Goal: Task Accomplishment & Management: Manage account settings

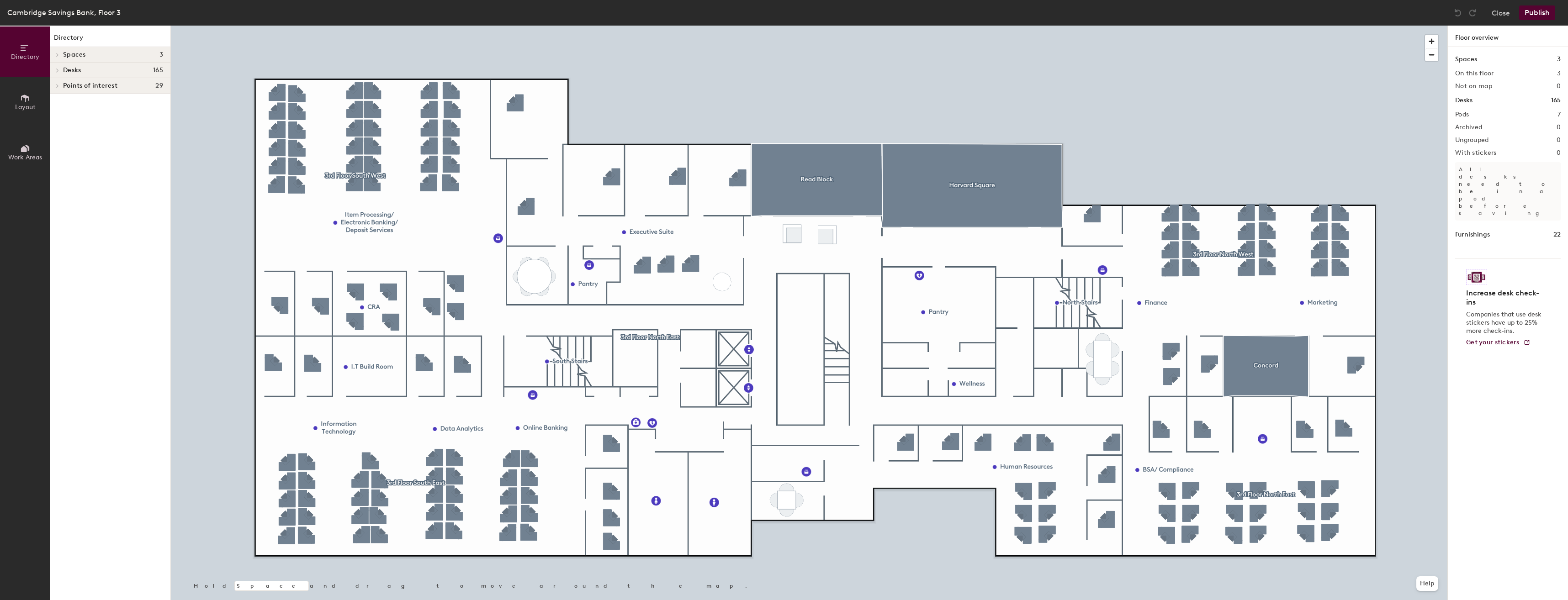
click at [1003, 26] on div at bounding box center [809, 26] width 1276 height 0
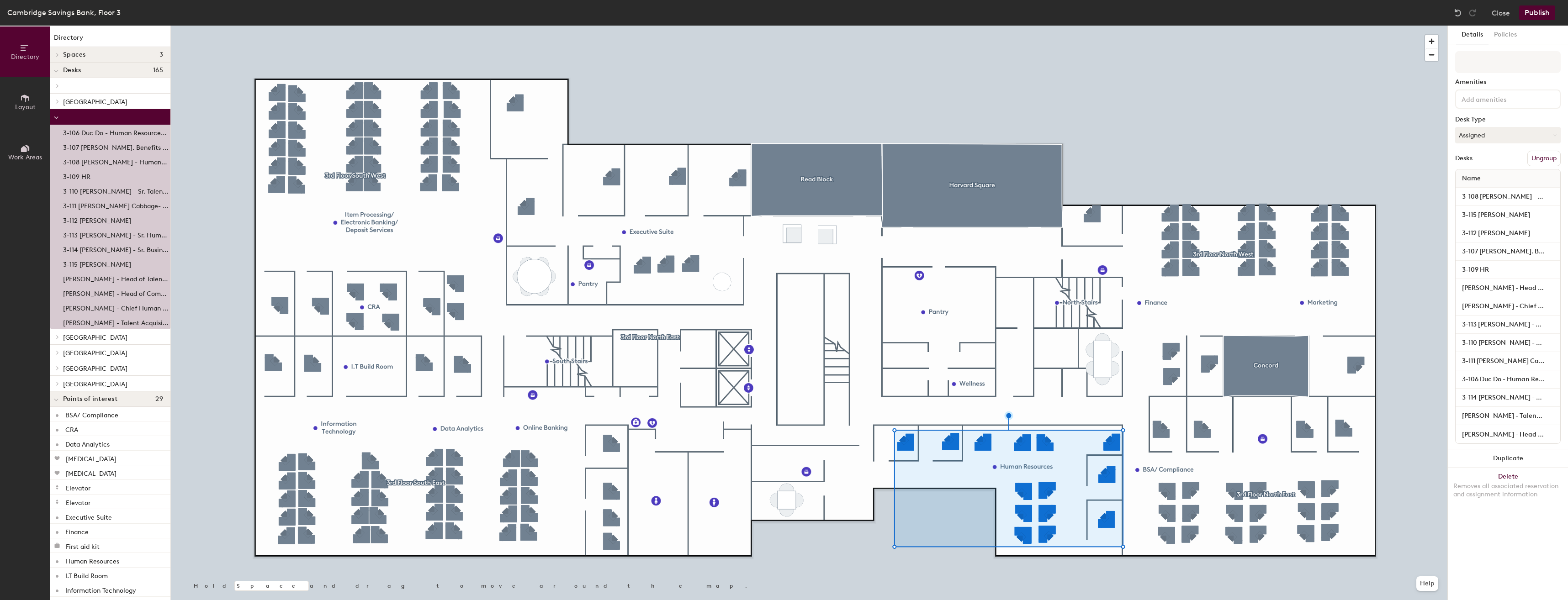
click at [977, 26] on div at bounding box center [809, 26] width 1276 height 0
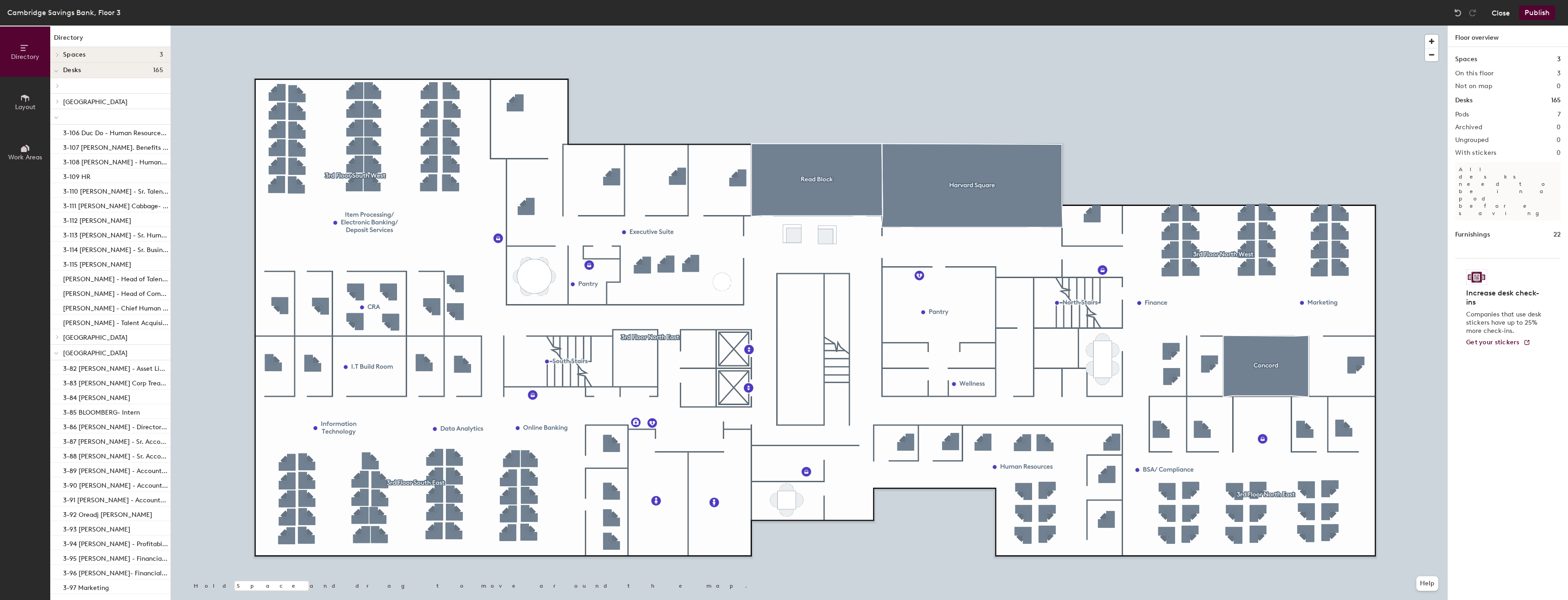
click at [1492, 15] on button "Close" at bounding box center [1501, 13] width 18 height 15
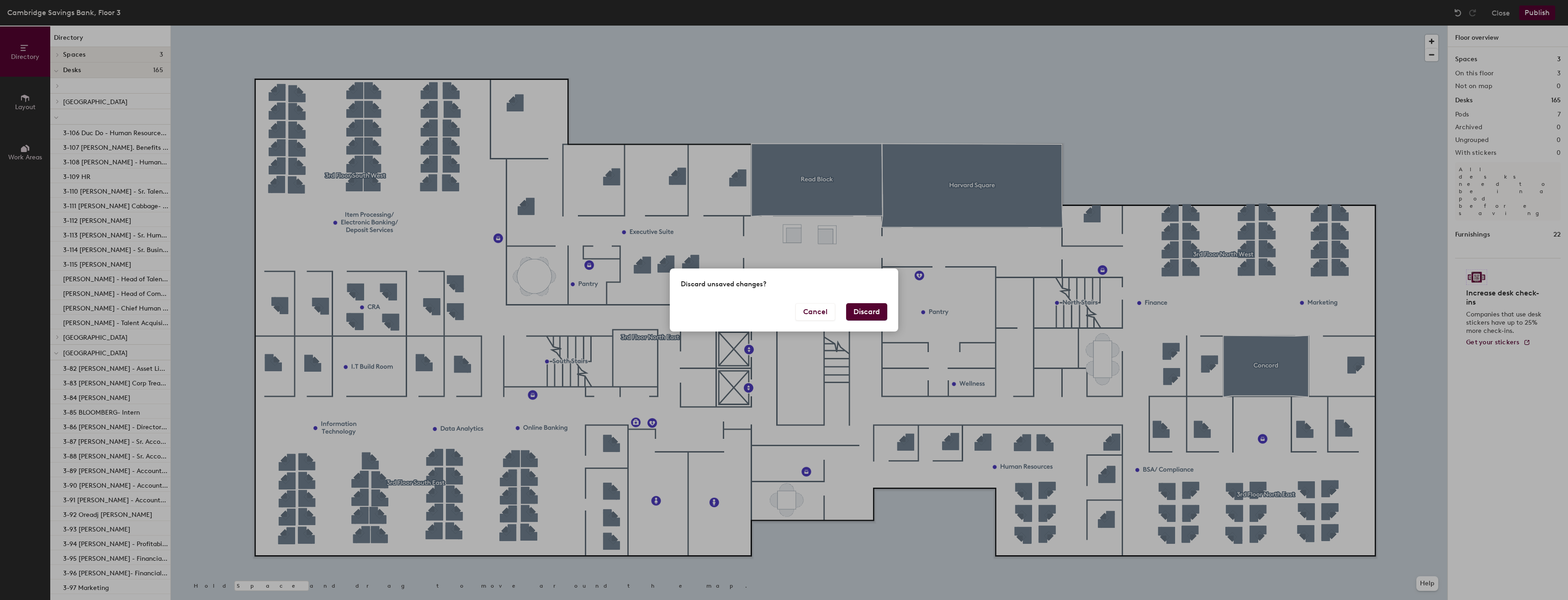
click at [875, 315] on button "Discard" at bounding box center [867, 312] width 41 height 18
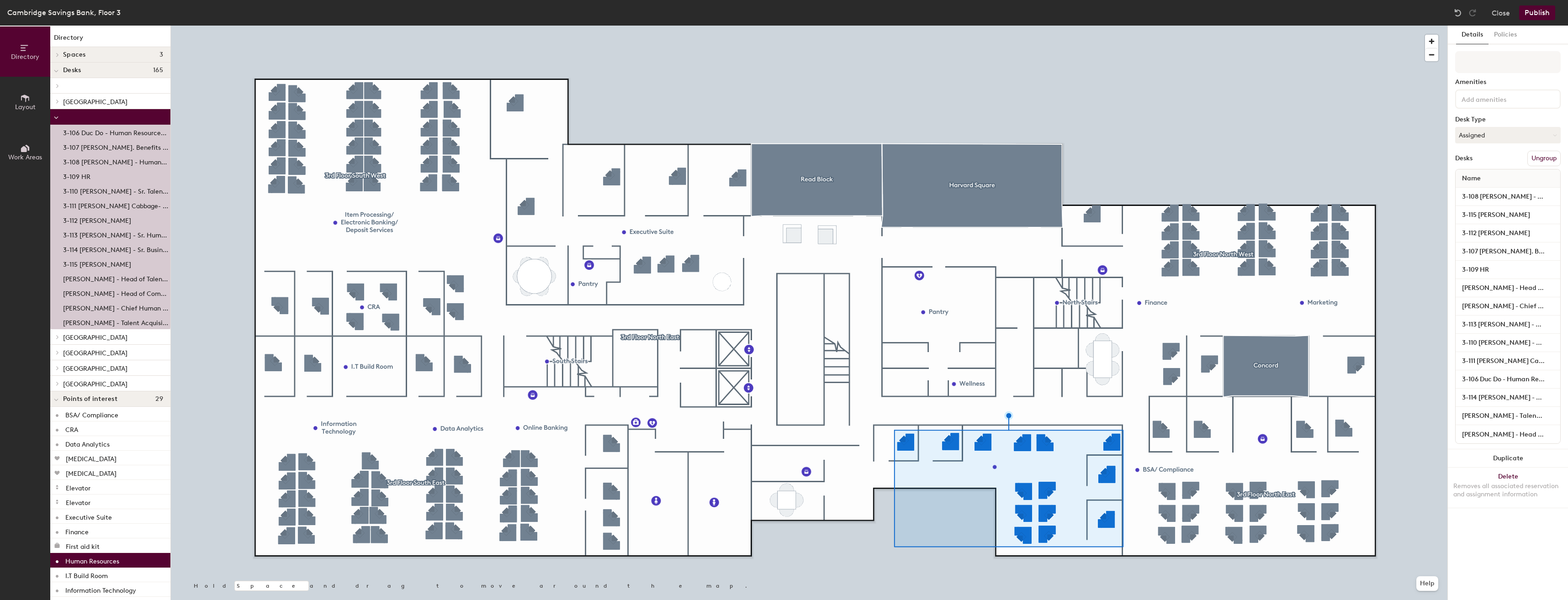
click at [27, 149] on icon at bounding box center [24, 149] width 6 height 6
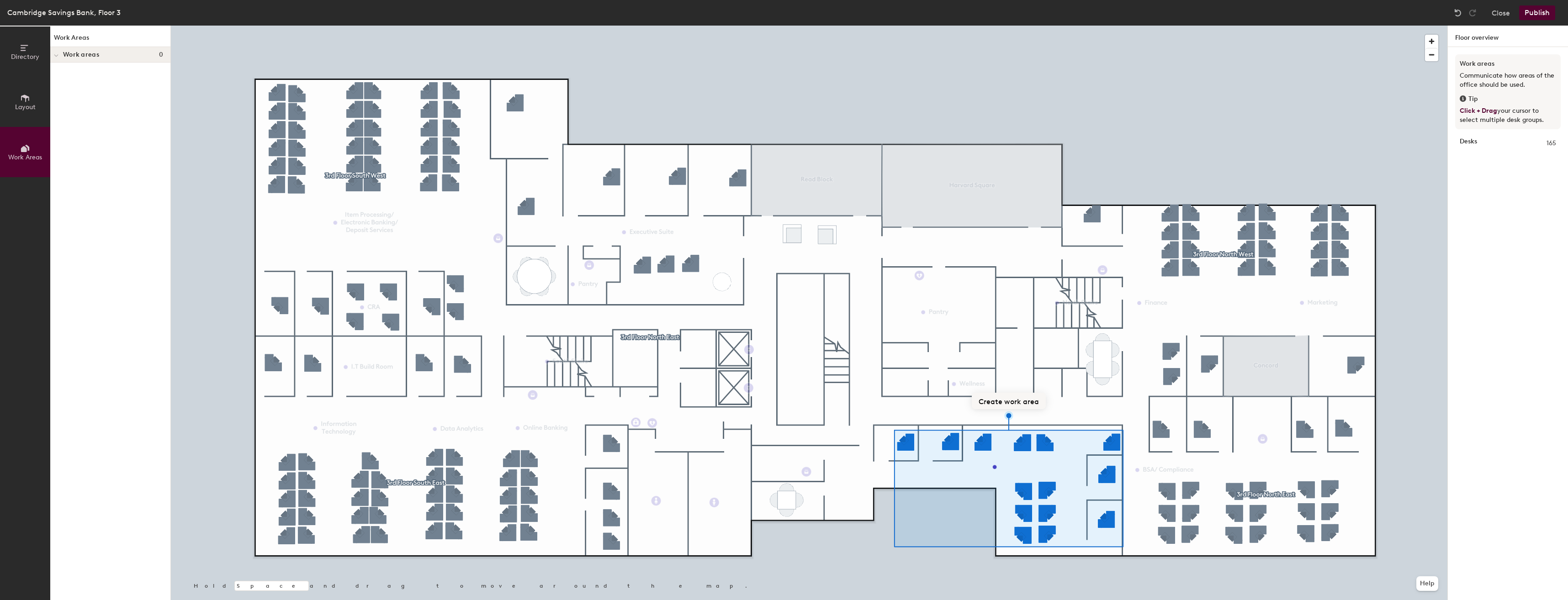
click at [1004, 400] on button "Create work area" at bounding box center [1009, 401] width 74 height 16
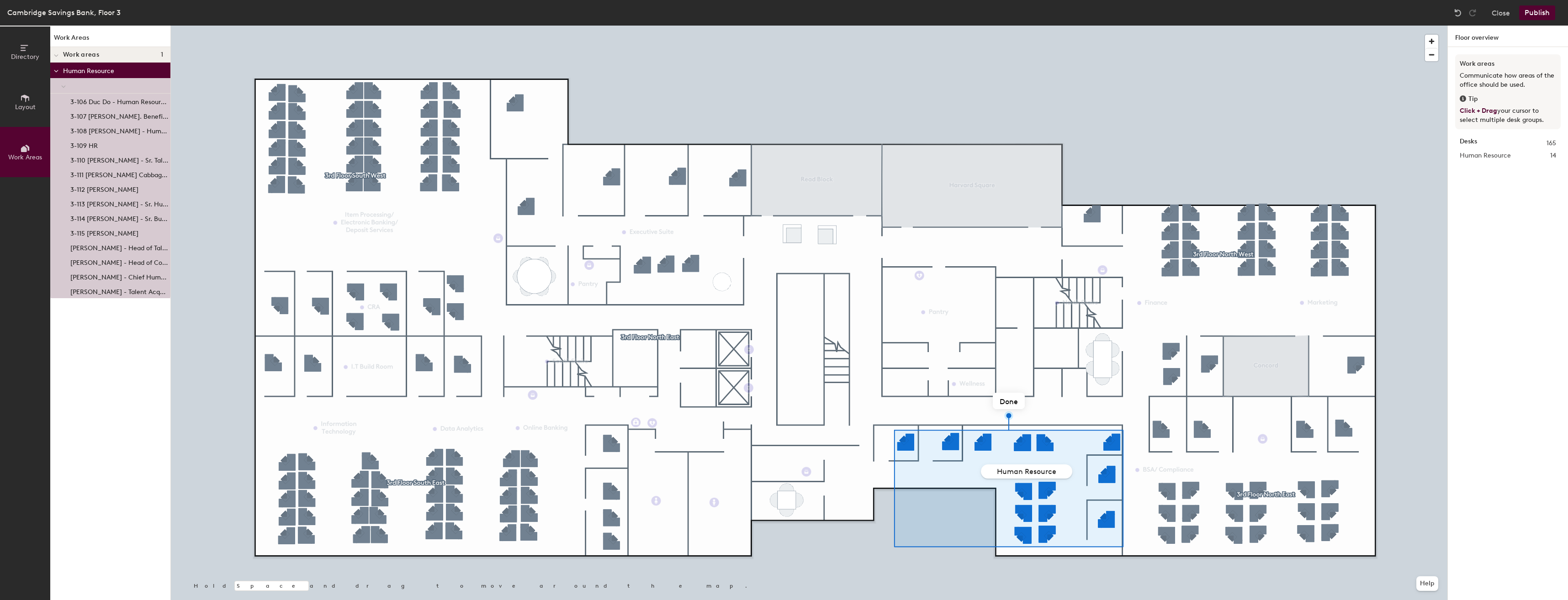
type input "Human Resources"
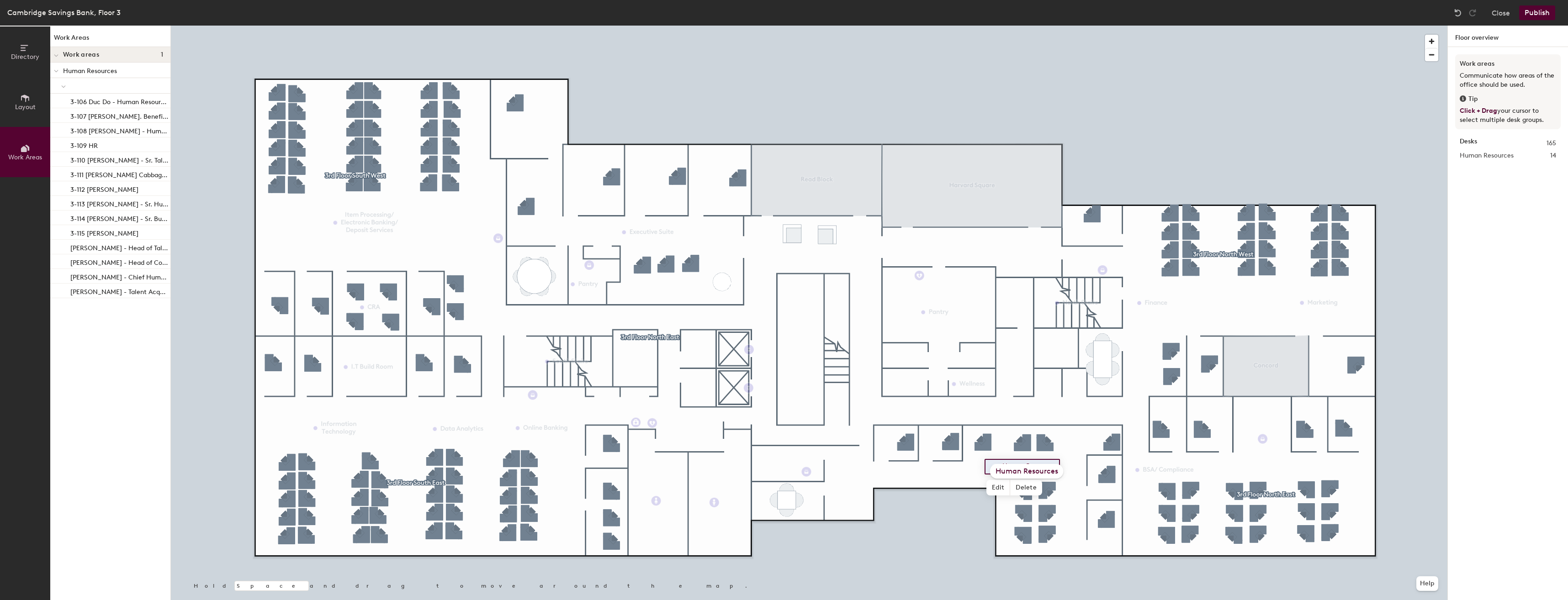
click at [1531, 13] on button "Publish" at bounding box center [1537, 13] width 36 height 15
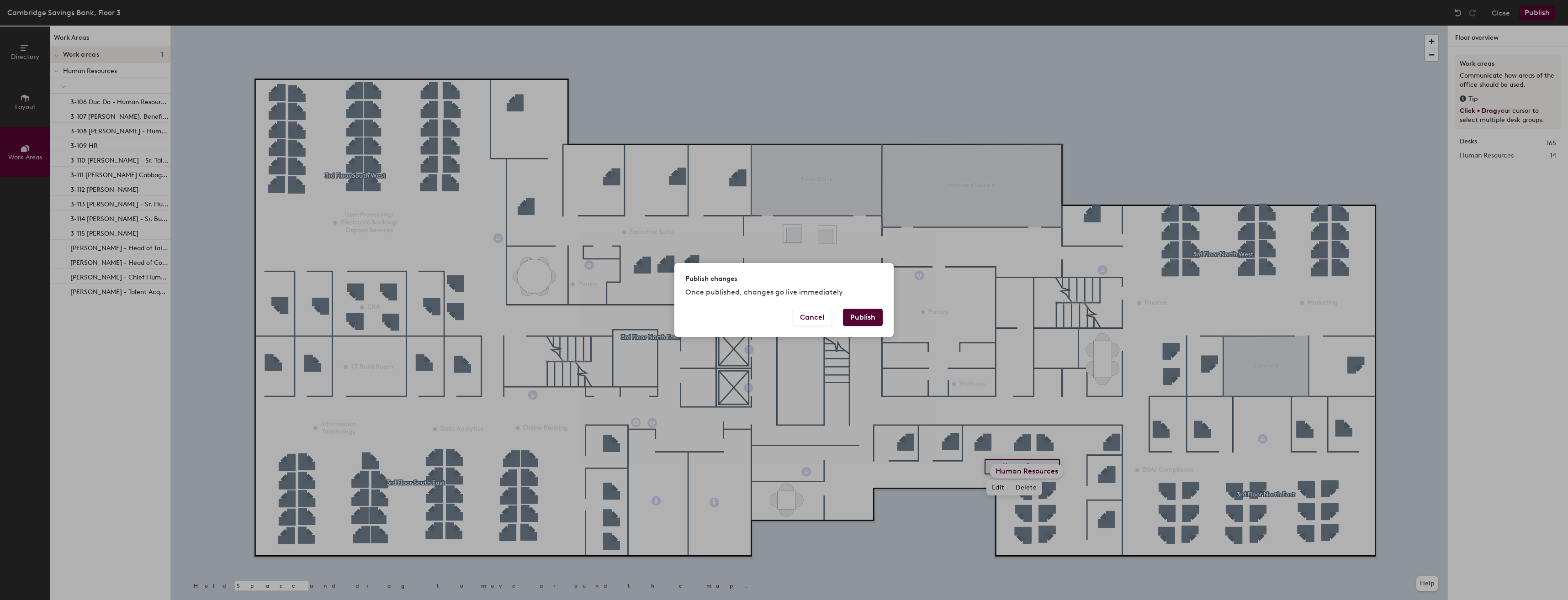
click at [860, 320] on button "Publish" at bounding box center [863, 317] width 40 height 18
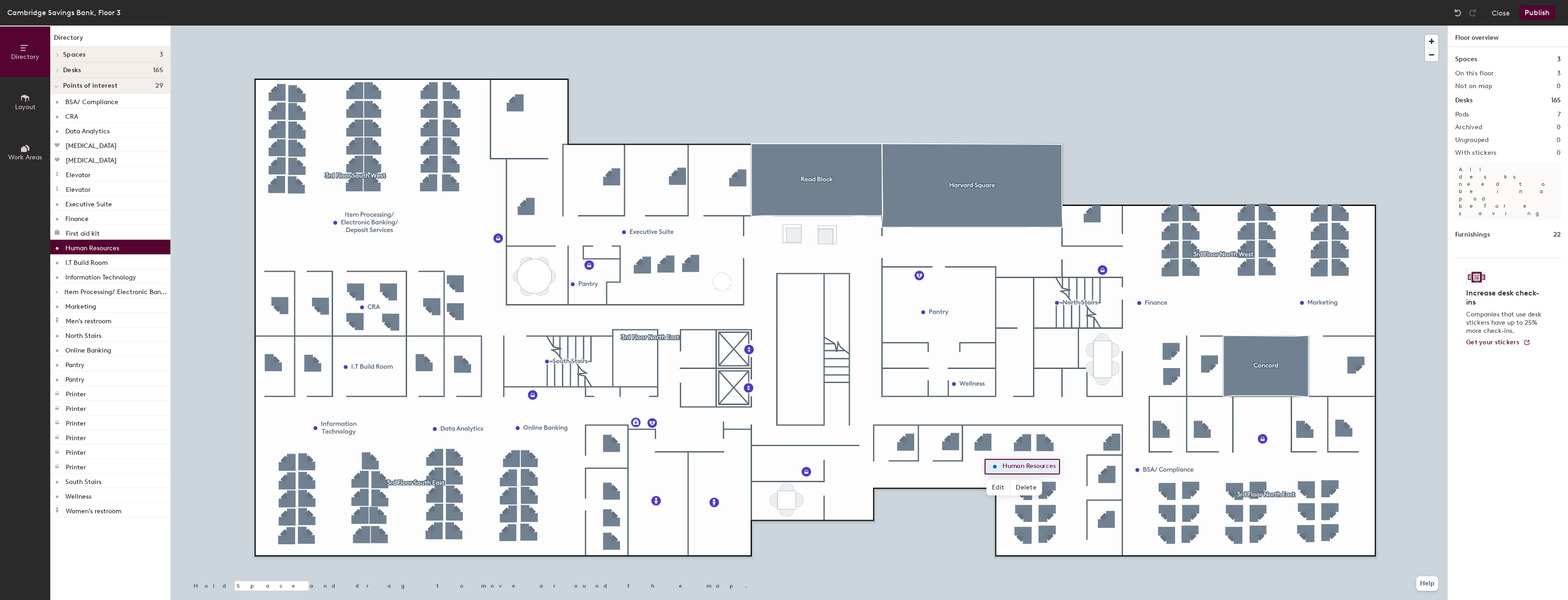
click at [20, 157] on span "Work Areas" at bounding box center [26, 157] width 34 height 8
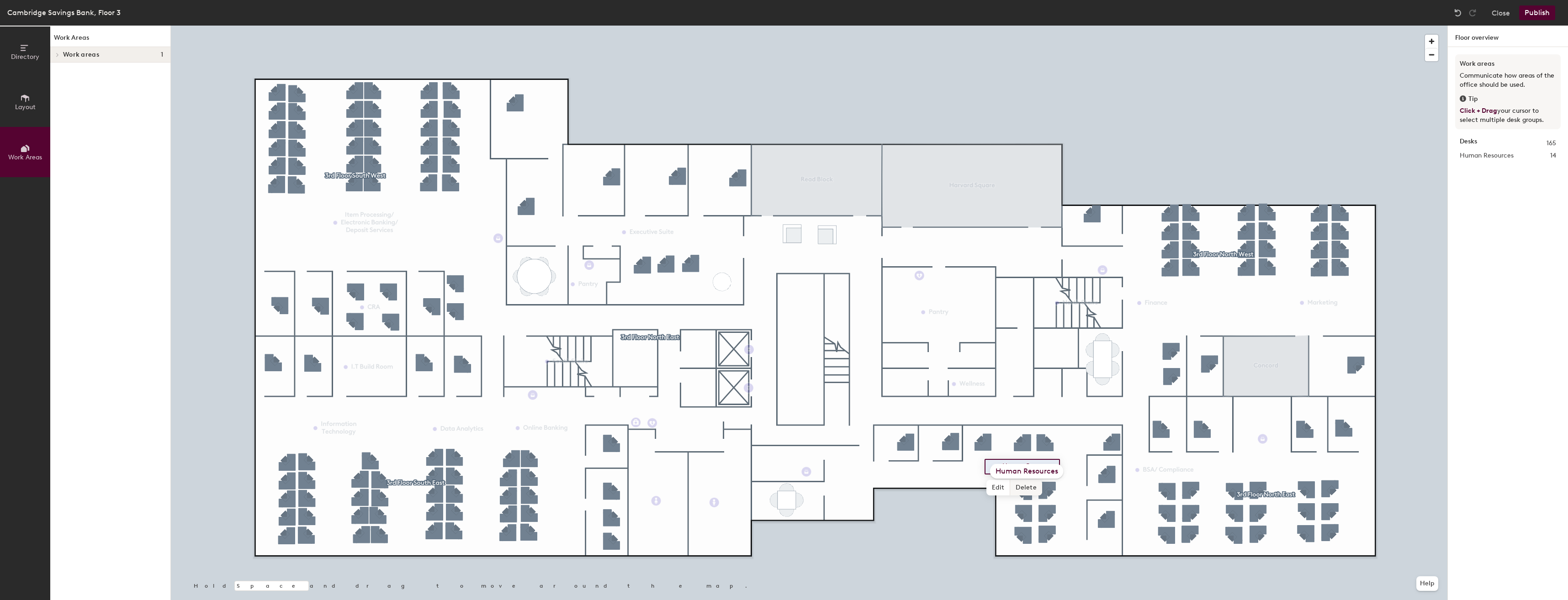
click at [1023, 485] on span "Delete" at bounding box center [1026, 488] width 32 height 16
click at [1025, 469] on div "Human Resources" at bounding box center [1027, 472] width 74 height 15
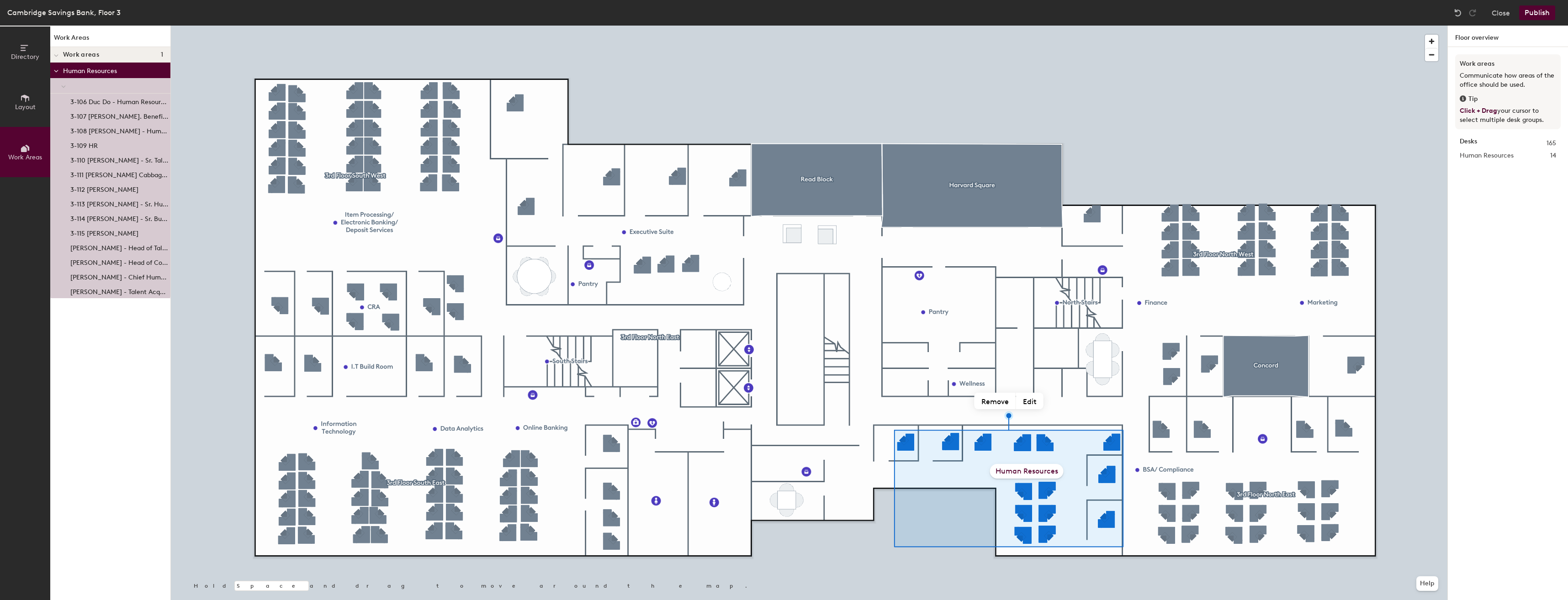
click at [1032, 472] on div "Human Resources" at bounding box center [1027, 472] width 74 height 15
click at [1047, 473] on div "Human Resources" at bounding box center [1027, 472] width 74 height 15
click at [1031, 402] on button "Edit" at bounding box center [1029, 401] width 27 height 16
click at [1063, 473] on input "Human Resources" at bounding box center [1027, 471] width 91 height 14
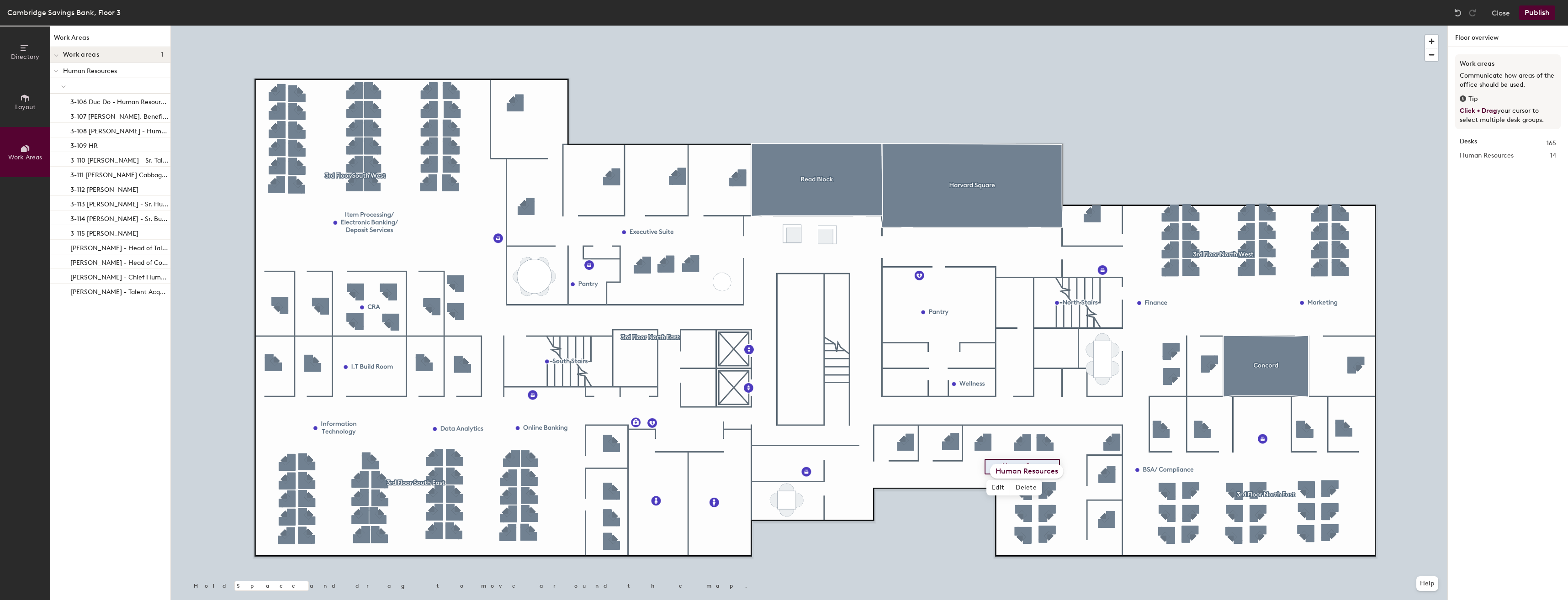
click at [1020, 475] on div "Human Resources" at bounding box center [1027, 472] width 74 height 15
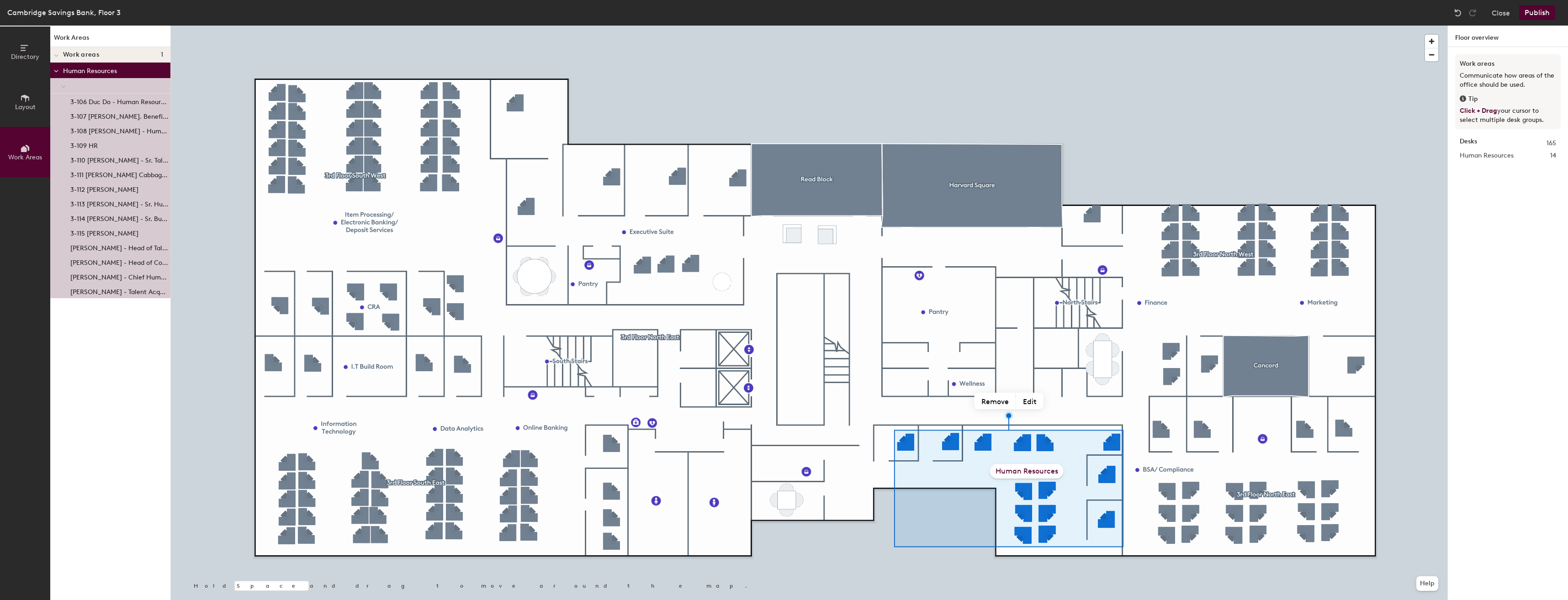
click at [1021, 473] on div "Human Resources" at bounding box center [1027, 472] width 74 height 15
click at [1001, 402] on button "Remove" at bounding box center [995, 401] width 41 height 16
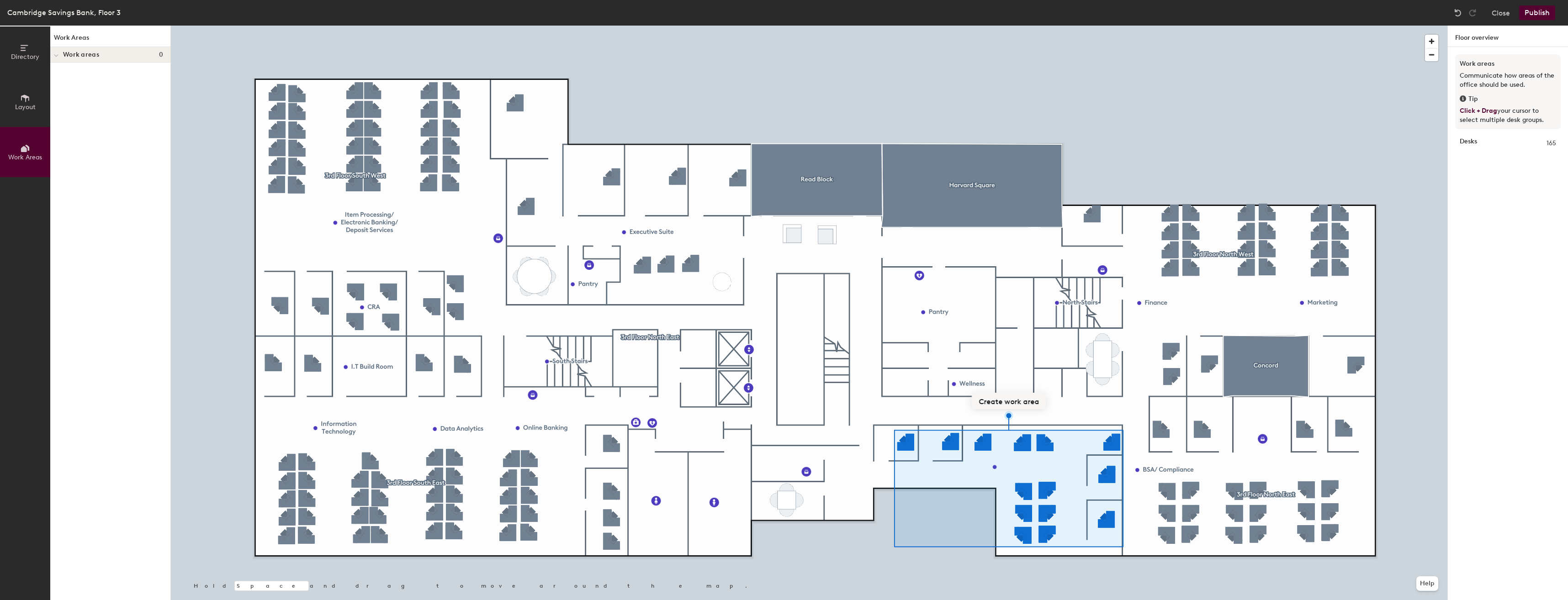
click at [919, 26] on div at bounding box center [809, 26] width 1276 height 0
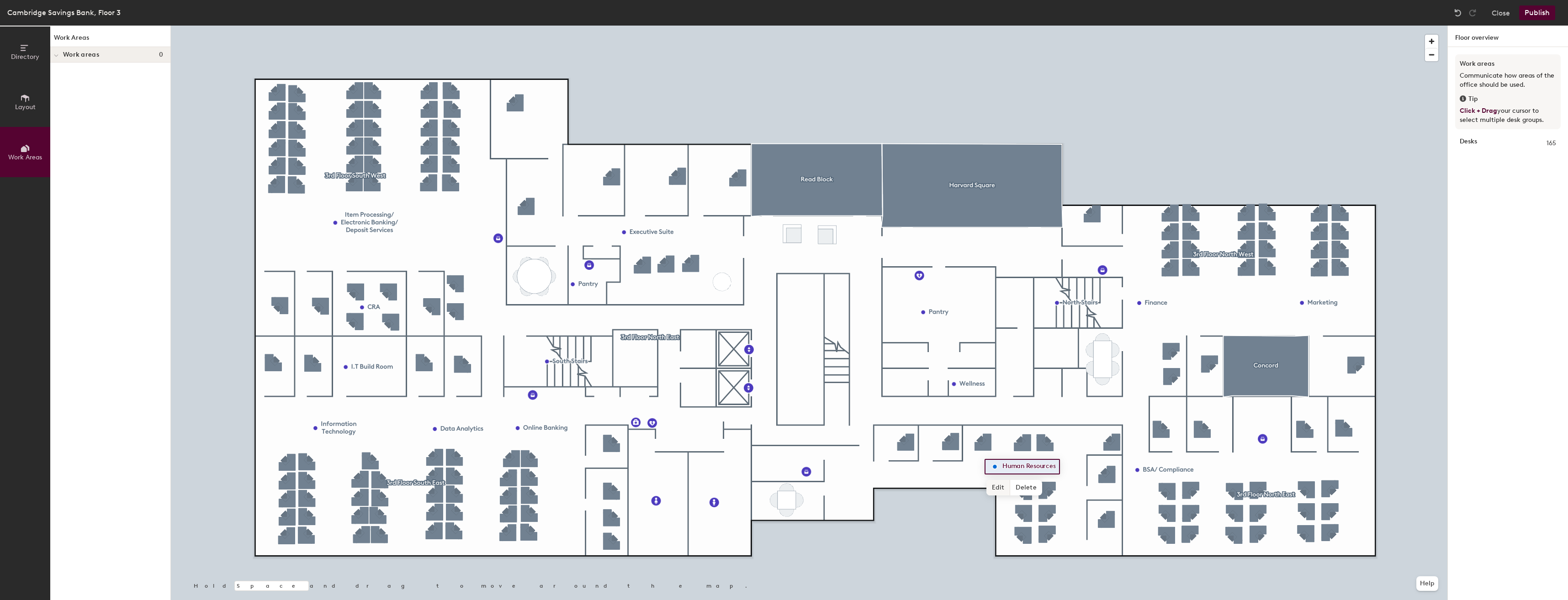
click at [996, 486] on span "Edit" at bounding box center [998, 488] width 24 height 16
click at [1021, 487] on span "Done" at bounding box center [1026, 488] width 27 height 16
click at [1003, 490] on span "Edit" at bounding box center [998, 488] width 24 height 16
click at [1026, 491] on span "Done" at bounding box center [1026, 488] width 27 height 16
click at [23, 93] on icon at bounding box center [25, 98] width 10 height 10
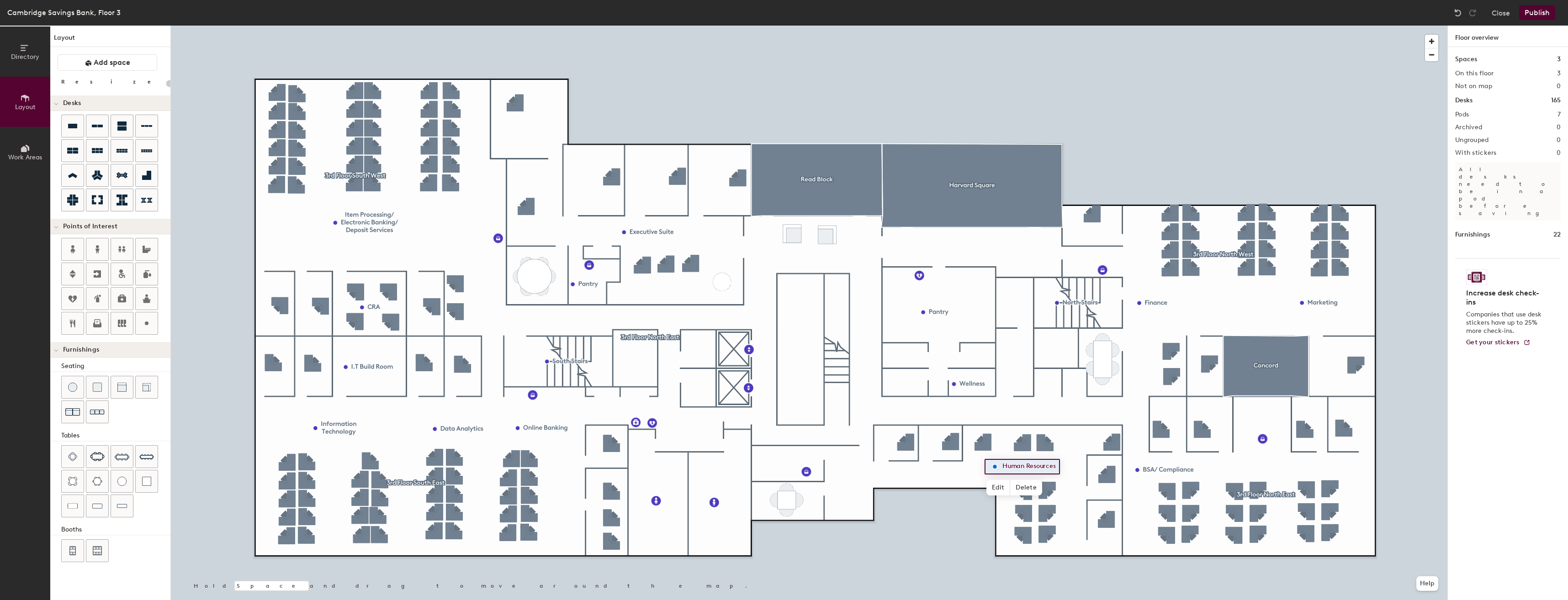
click at [27, 52] on icon at bounding box center [25, 48] width 10 height 10
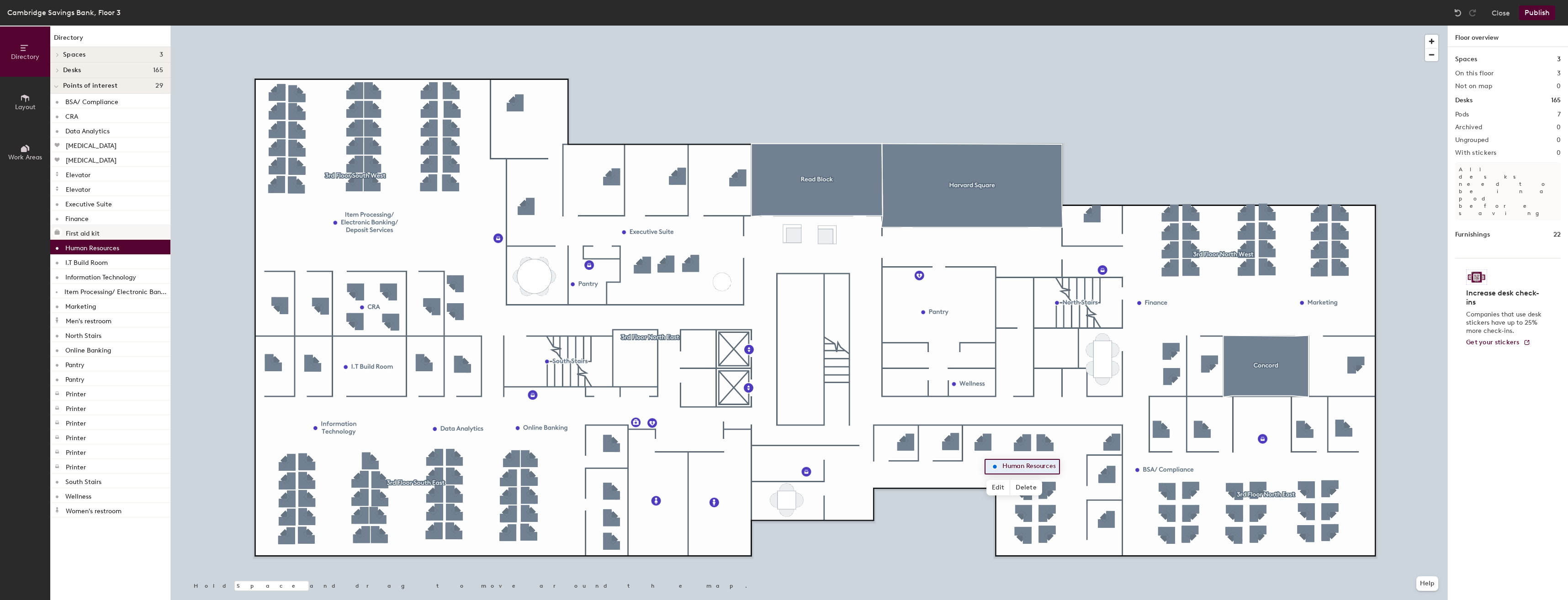
click at [934, 26] on div at bounding box center [809, 26] width 1276 height 0
click at [902, 26] on div at bounding box center [809, 26] width 1276 height 0
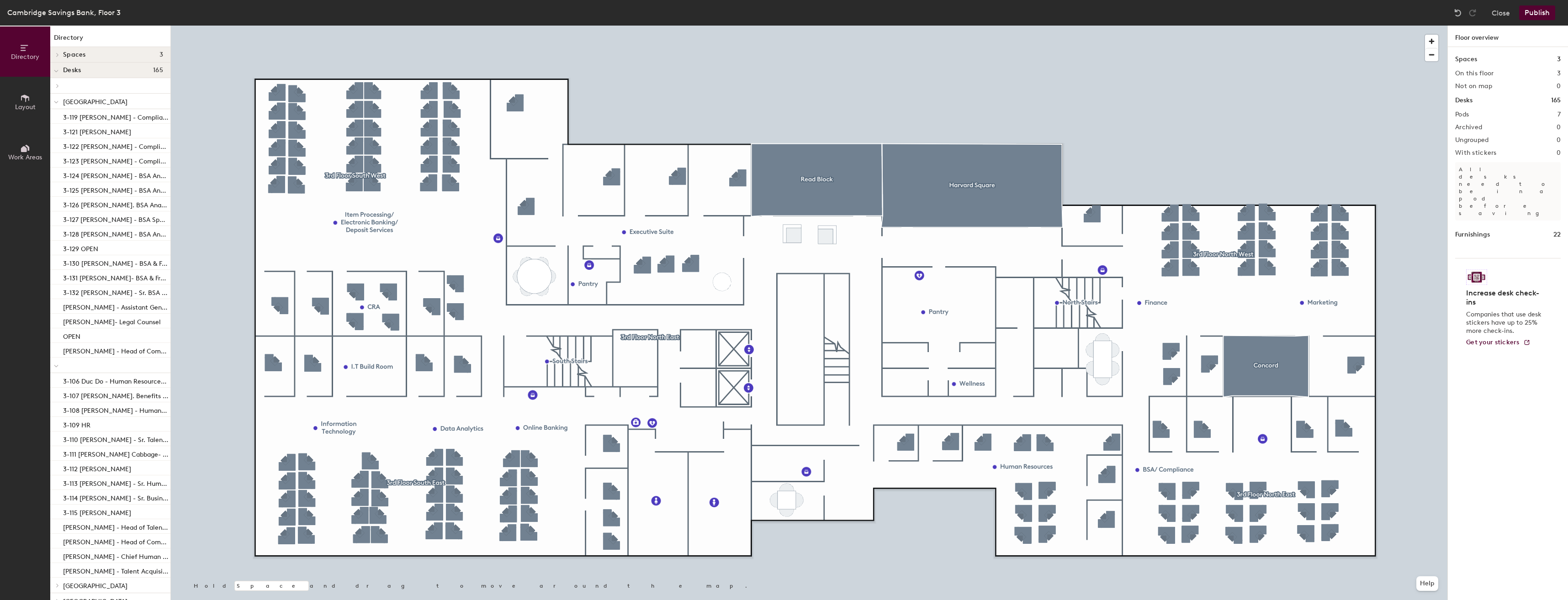
click at [24, 156] on span "Work Areas" at bounding box center [26, 157] width 34 height 8
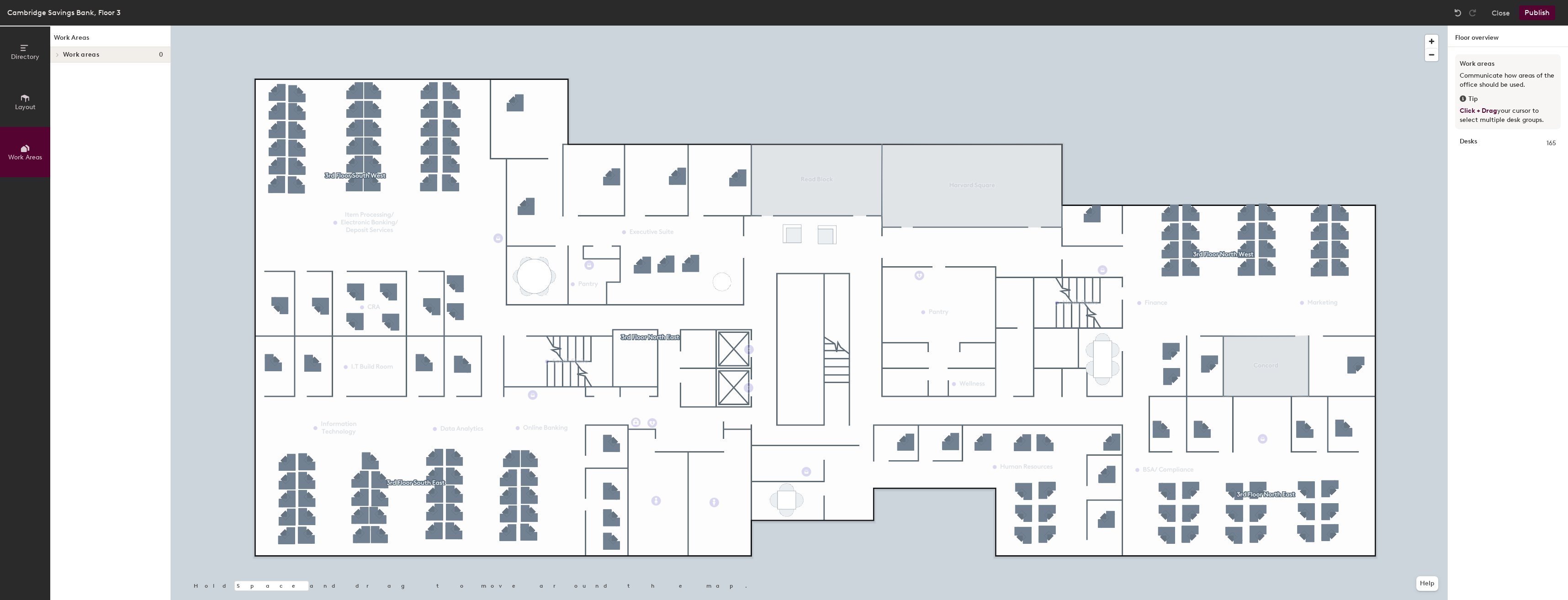
click at [24, 156] on span "Work Areas" at bounding box center [26, 157] width 34 height 8
click at [13, 153] on button "Work Areas" at bounding box center [25, 152] width 51 height 51
click at [26, 114] on button "Layout" at bounding box center [25, 102] width 51 height 51
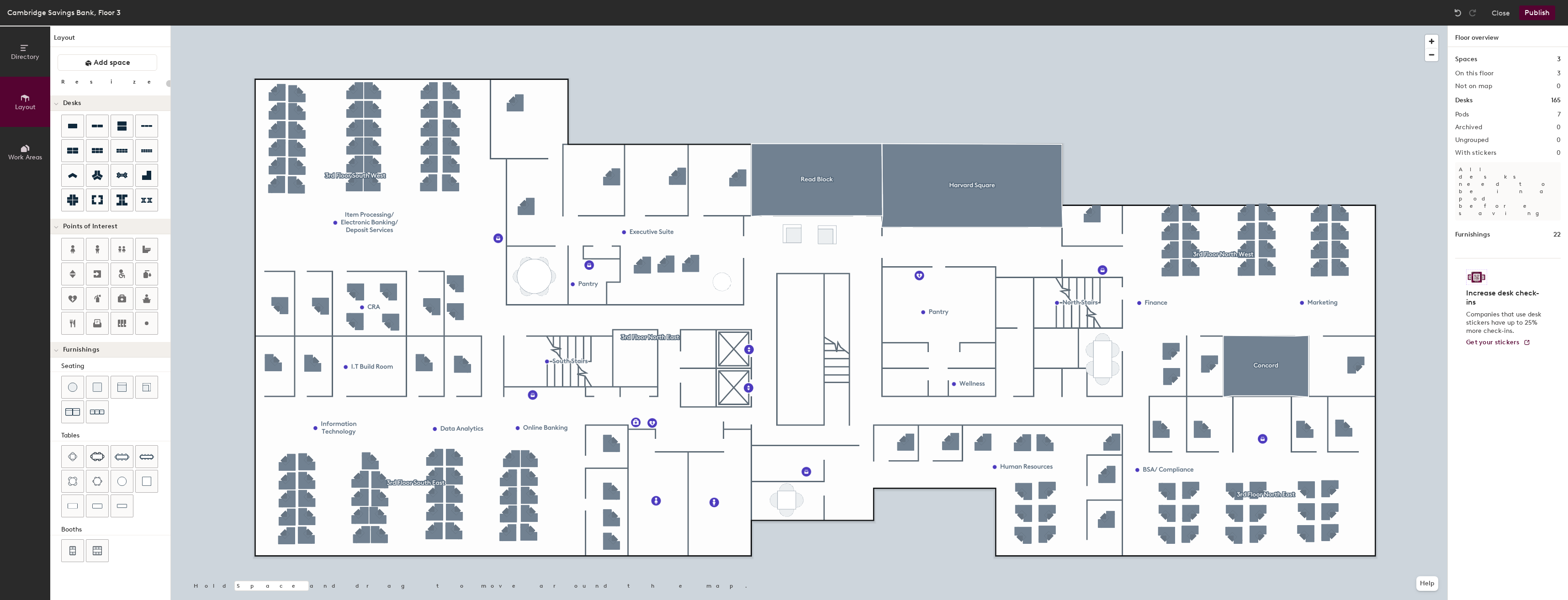
click at [36, 60] on span "Directory" at bounding box center [25, 57] width 29 height 8
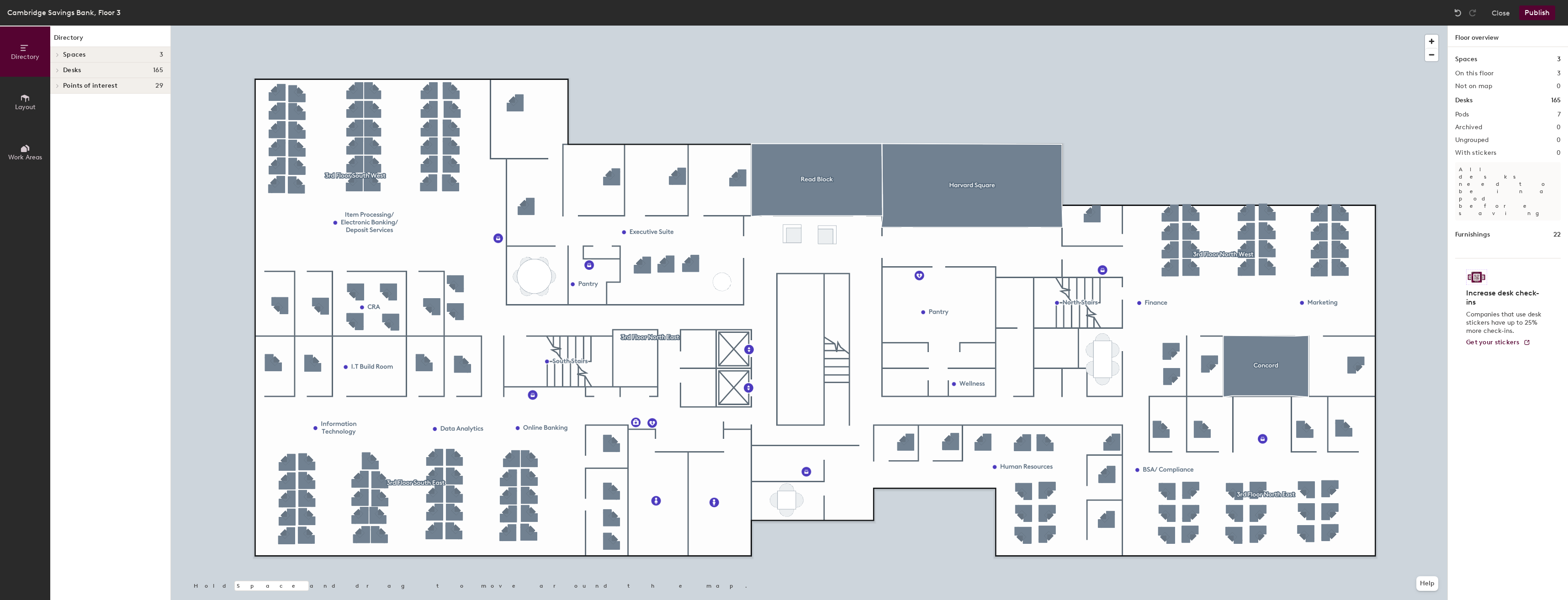
click at [30, 150] on icon at bounding box center [25, 148] width 10 height 10
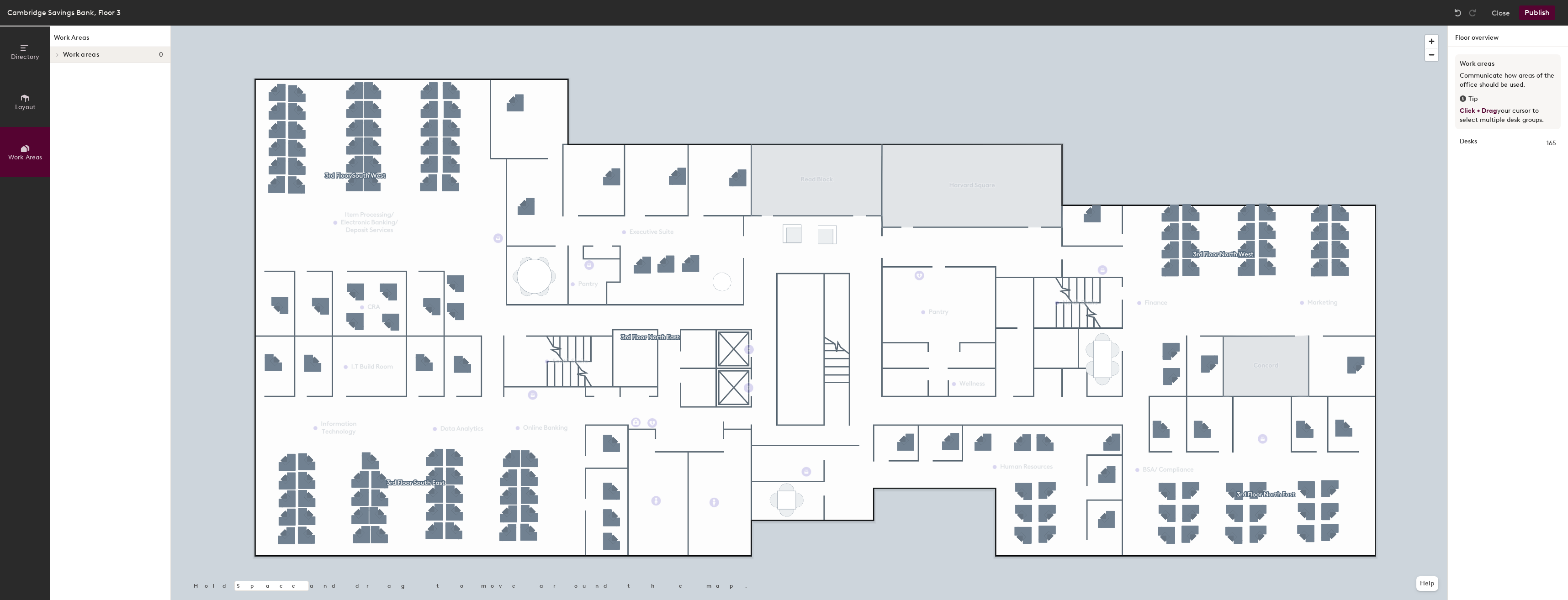
click at [58, 54] on icon at bounding box center [57, 55] width 2 height 4
click at [58, 54] on icon at bounding box center [57, 56] width 5 height 4
click at [30, 149] on button "Work Areas" at bounding box center [25, 152] width 51 height 51
click at [21, 58] on span "Directory" at bounding box center [25, 57] width 29 height 8
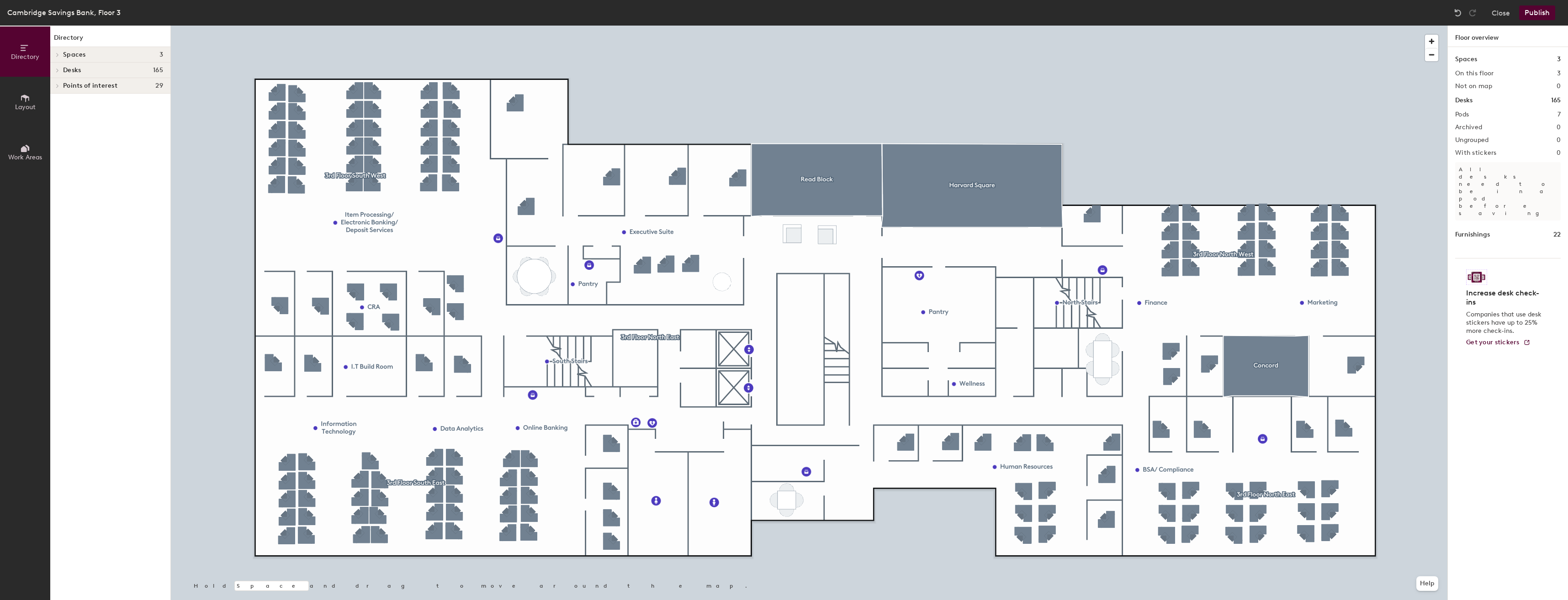
click at [29, 113] on button "Layout" at bounding box center [25, 102] width 51 height 51
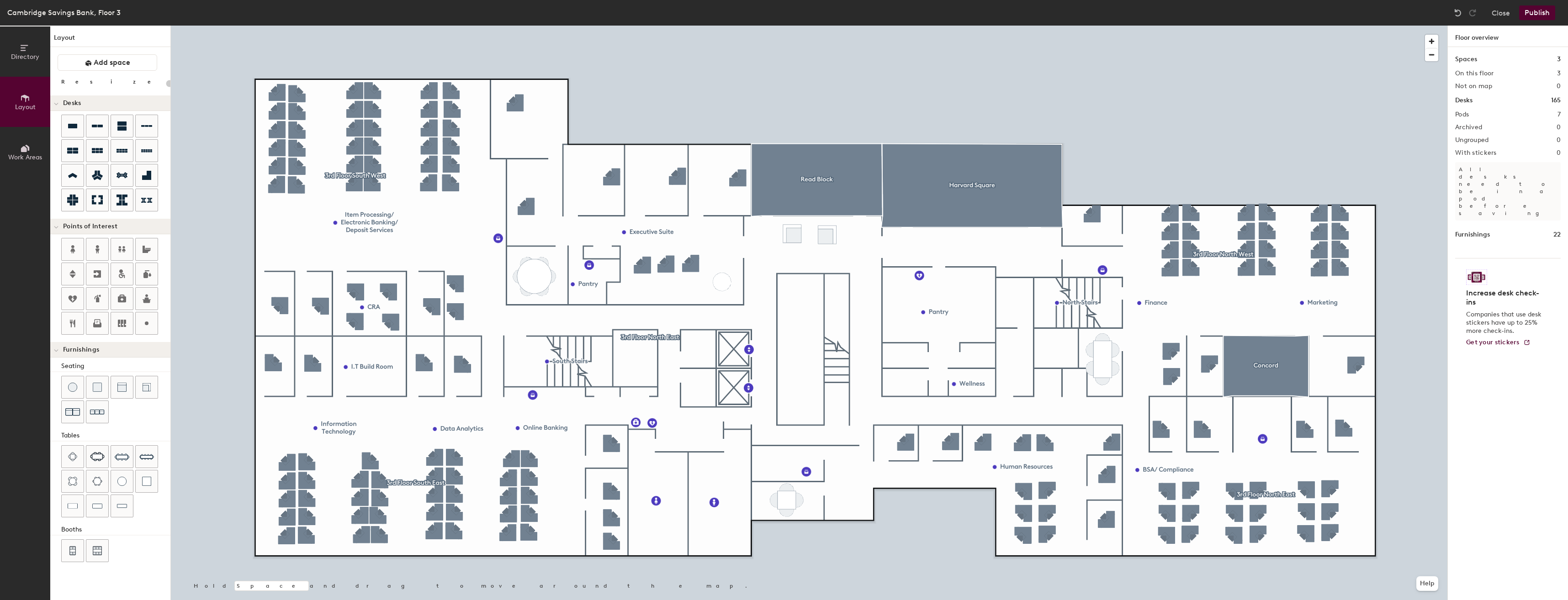
click at [29, 141] on button "Work Areas" at bounding box center [25, 152] width 51 height 51
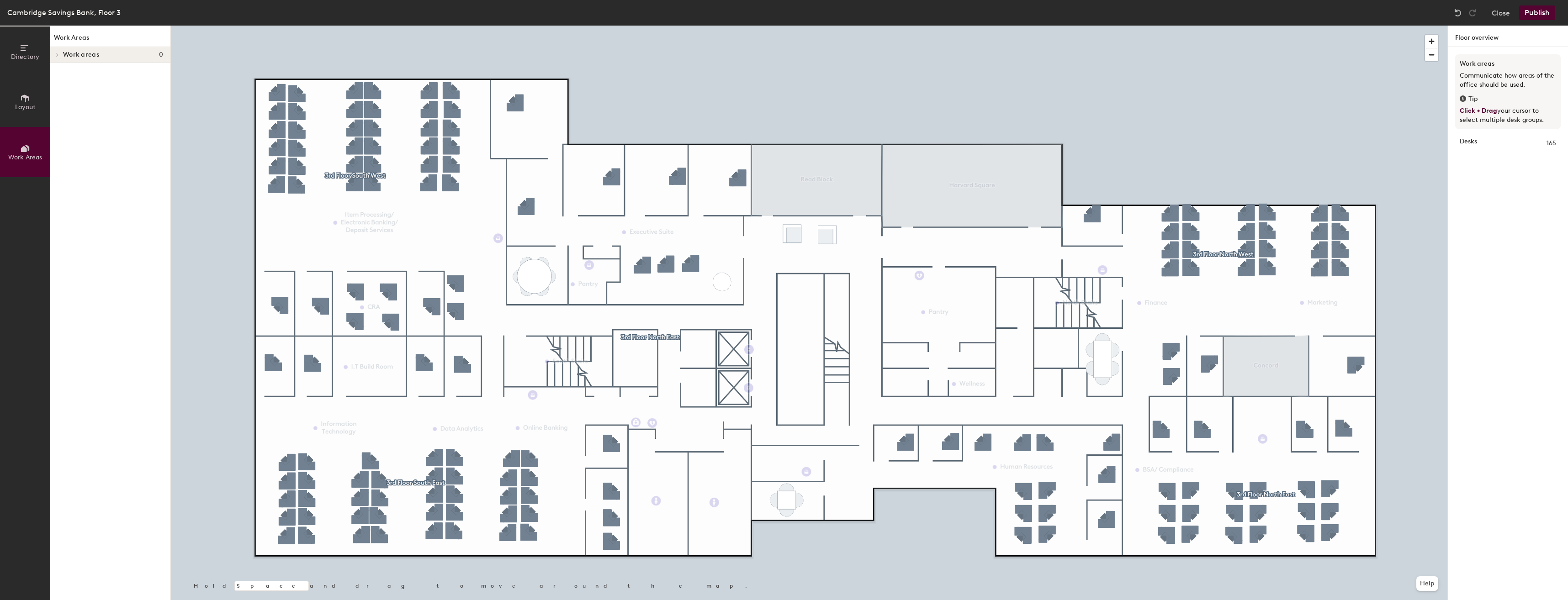
click at [30, 54] on span "Directory" at bounding box center [25, 57] width 29 height 8
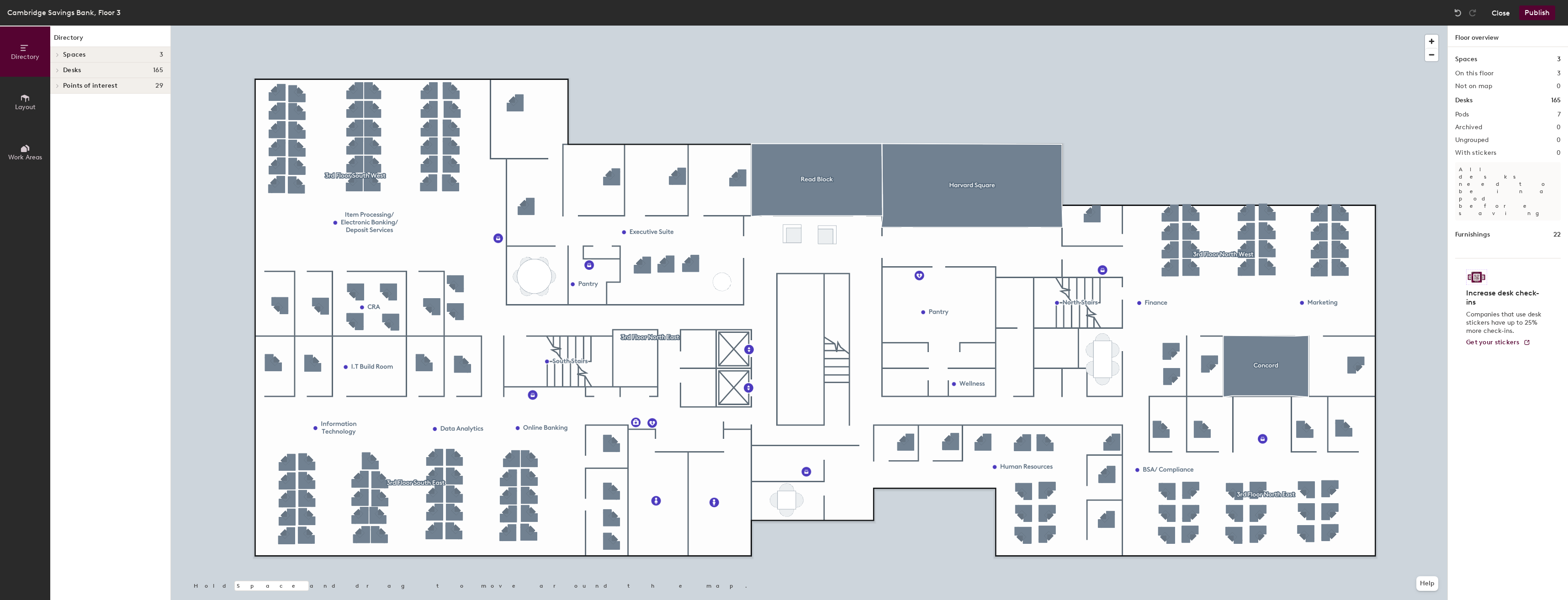
click at [1499, 11] on button "Close" at bounding box center [1501, 13] width 18 height 15
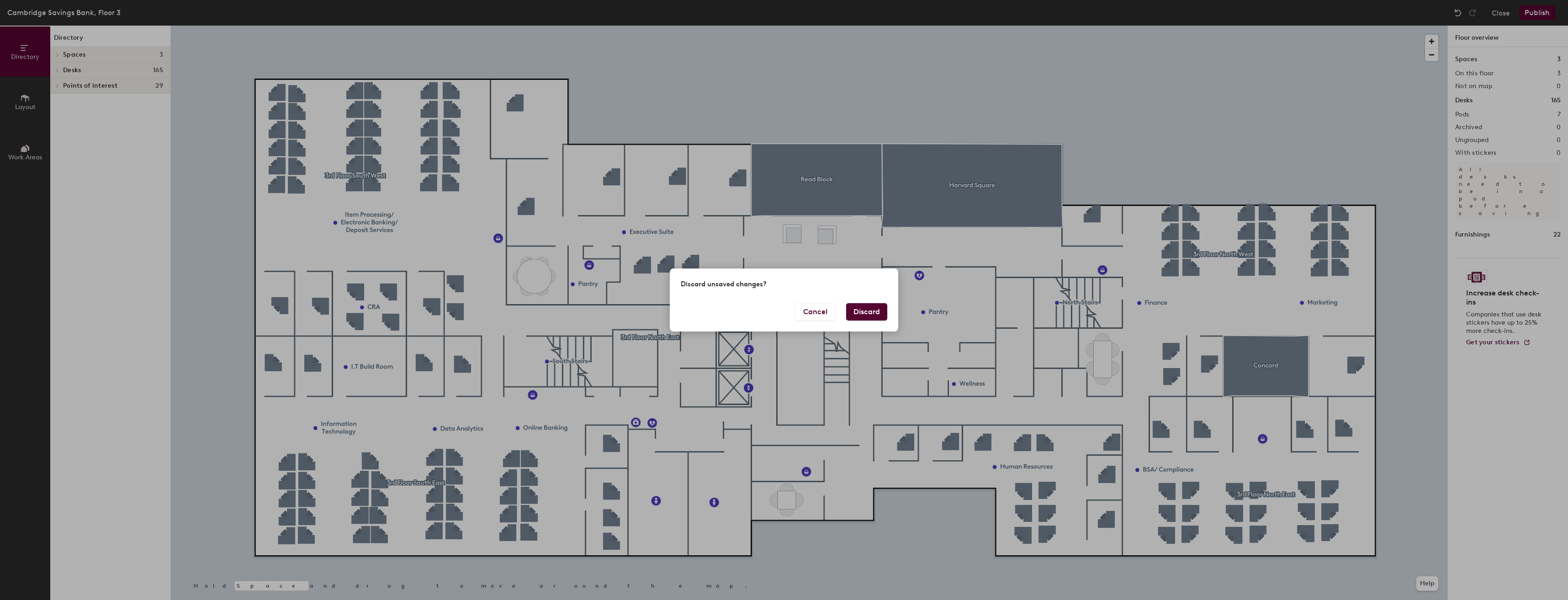
click at [867, 309] on button "Discard" at bounding box center [867, 312] width 41 height 18
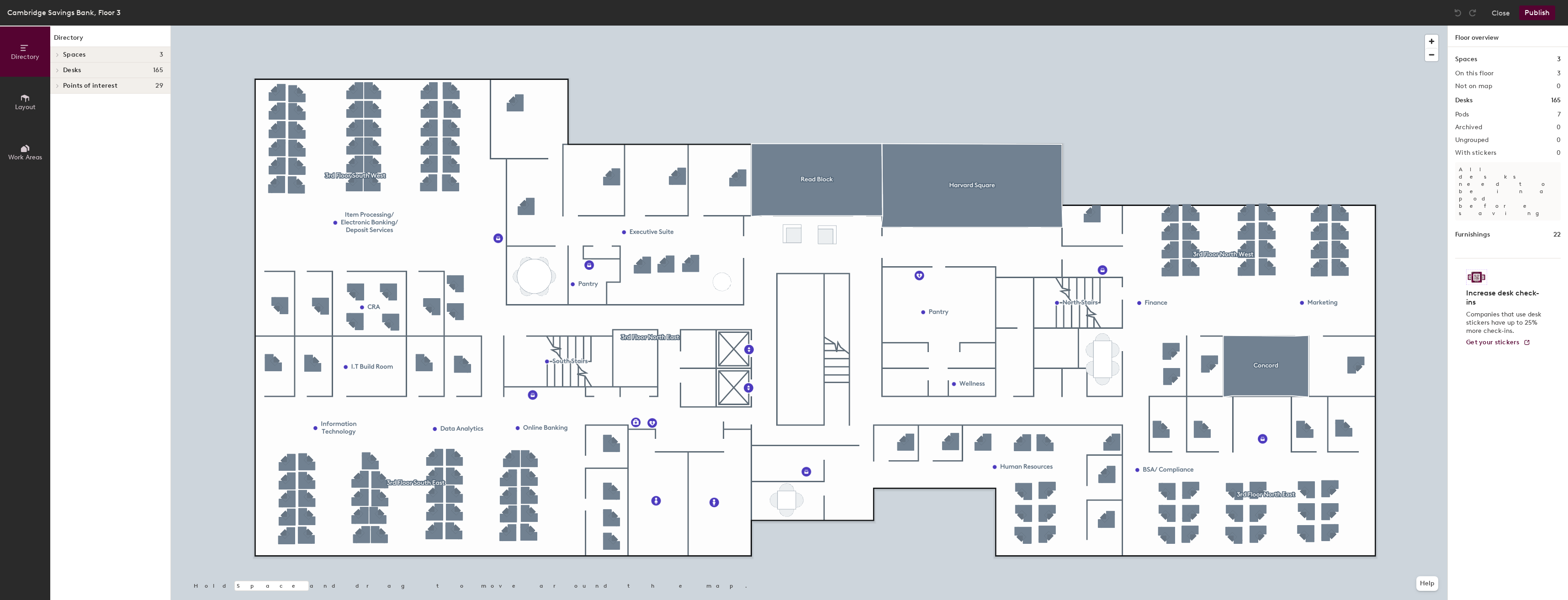
click at [27, 152] on icon at bounding box center [25, 148] width 10 height 10
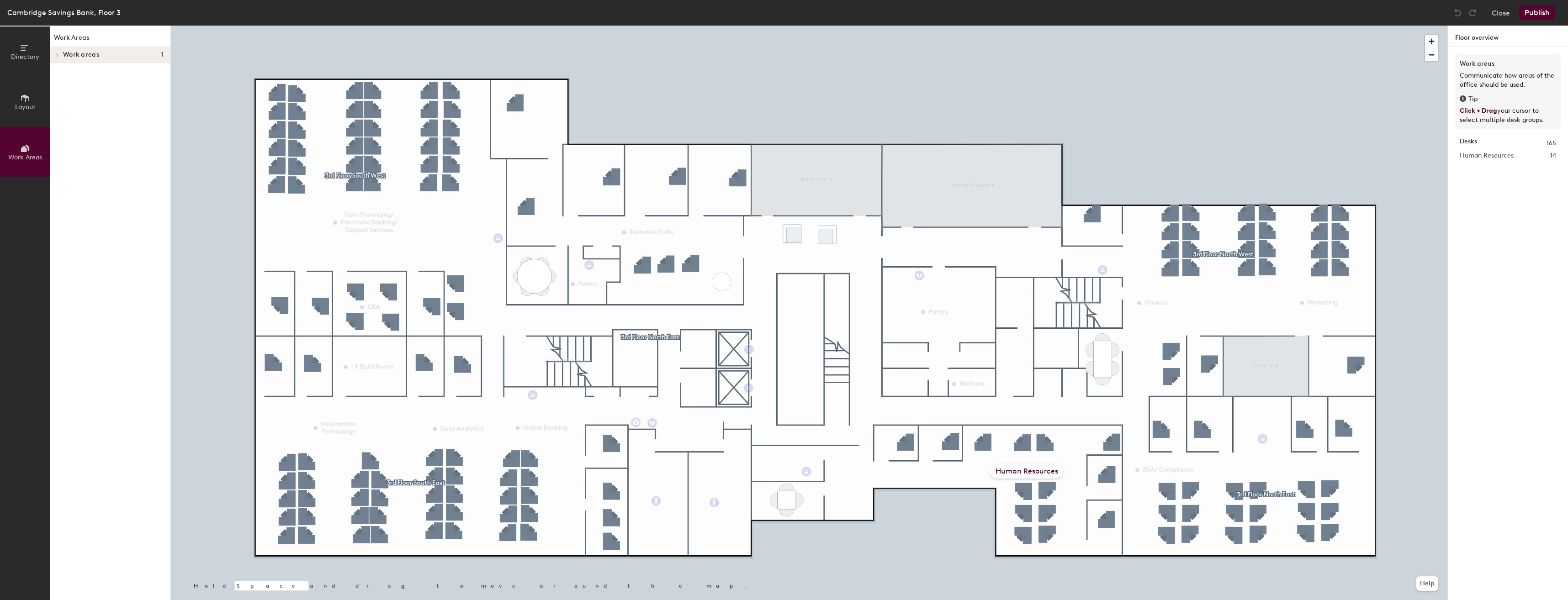
click at [1017, 469] on div "Human Resources" at bounding box center [1027, 472] width 74 height 15
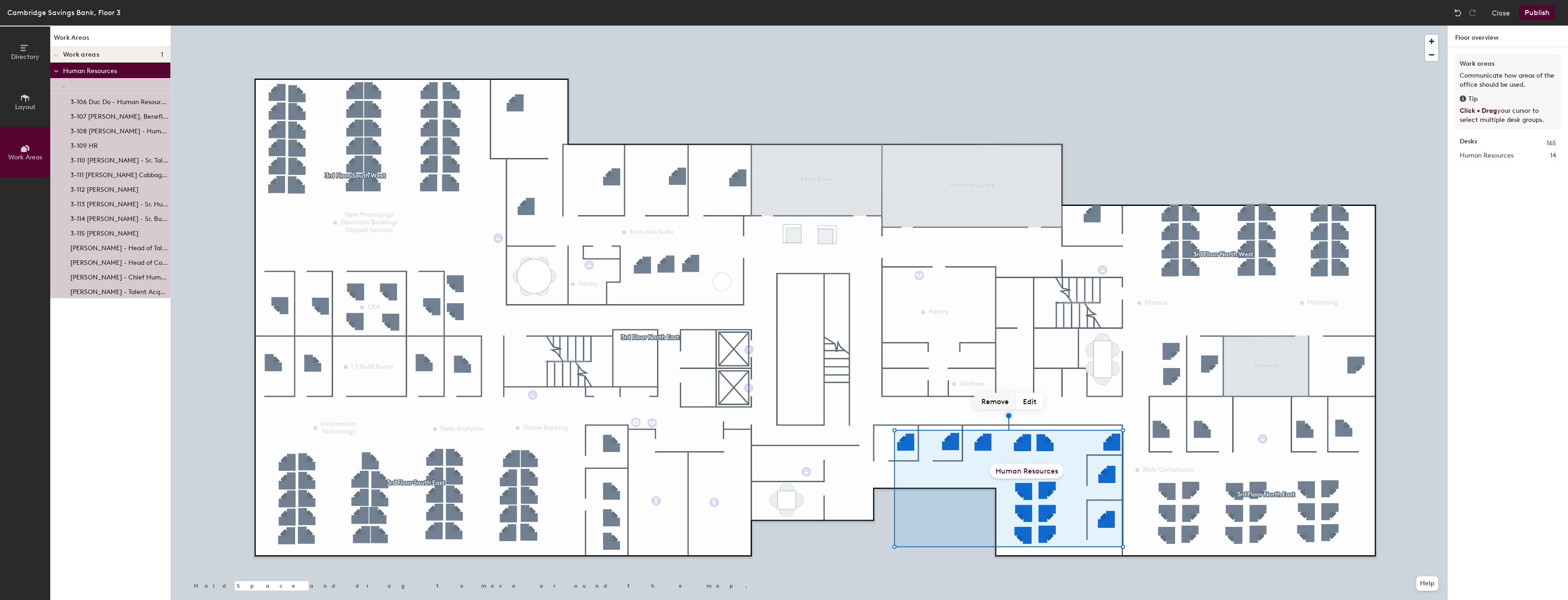
click at [1001, 401] on button "Remove" at bounding box center [995, 401] width 41 height 16
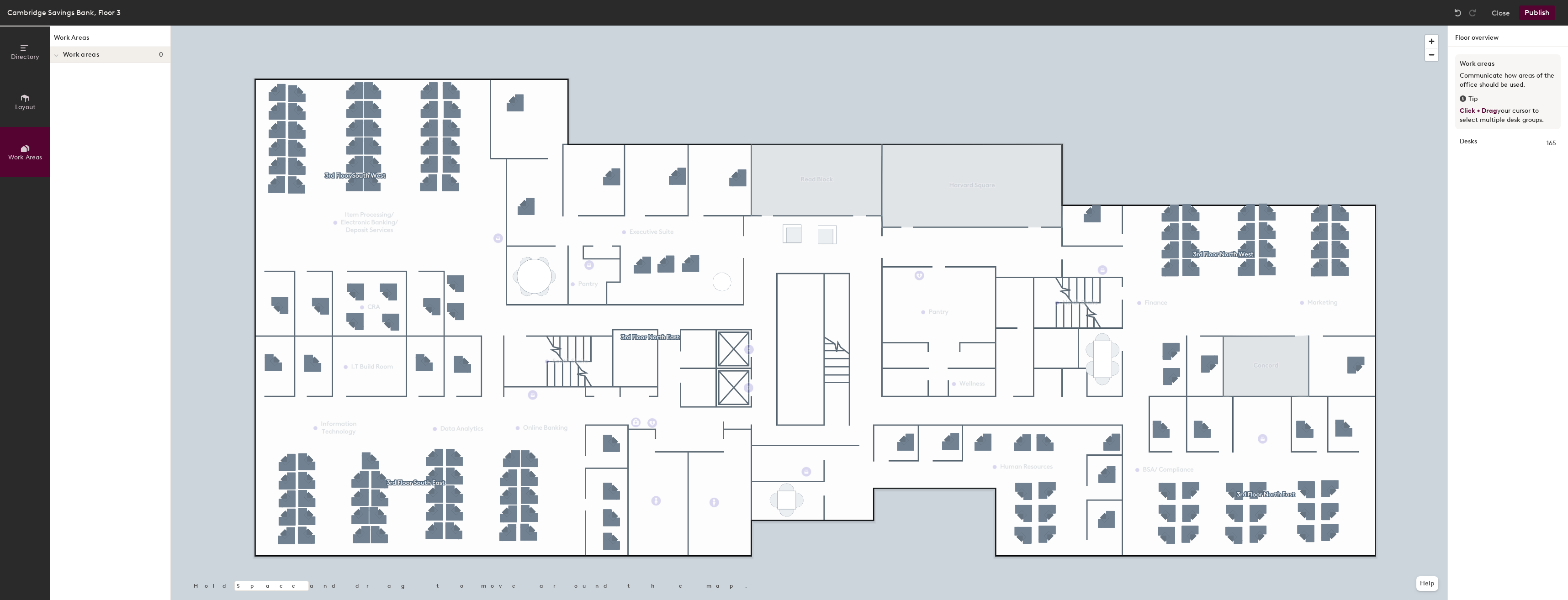
click at [1544, 13] on button "Publish" at bounding box center [1537, 13] width 36 height 15
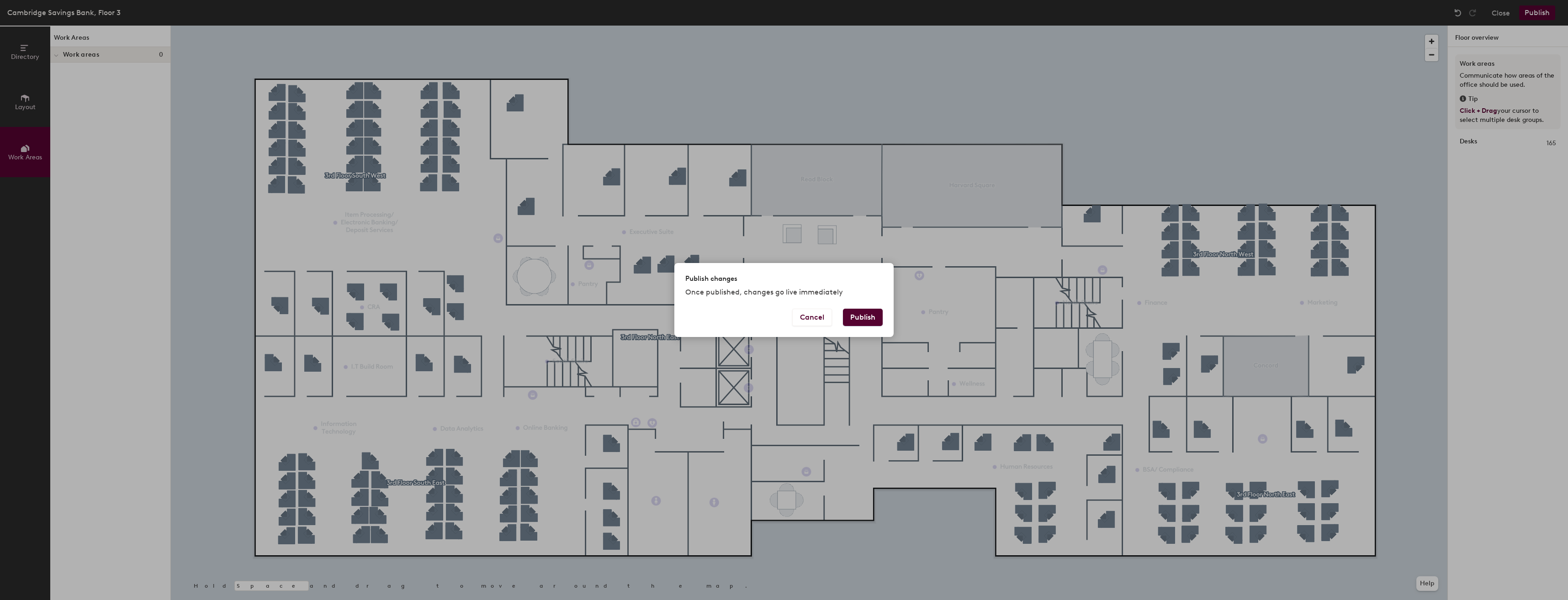
click at [859, 325] on button "Publish" at bounding box center [863, 317] width 40 height 18
